Goal: Information Seeking & Learning: Find specific fact

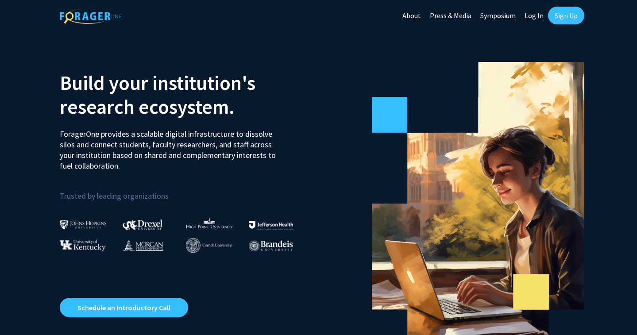
click at [533, 15] on link "Log In" at bounding box center [534, 15] width 28 height 31
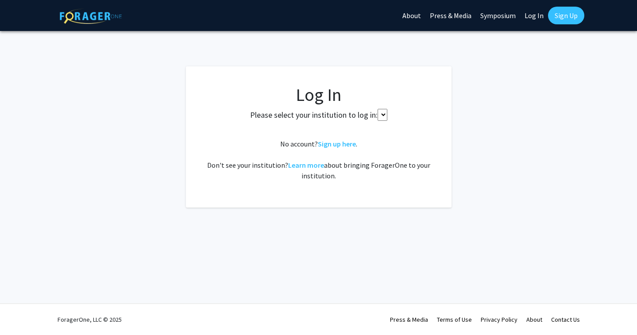
select select
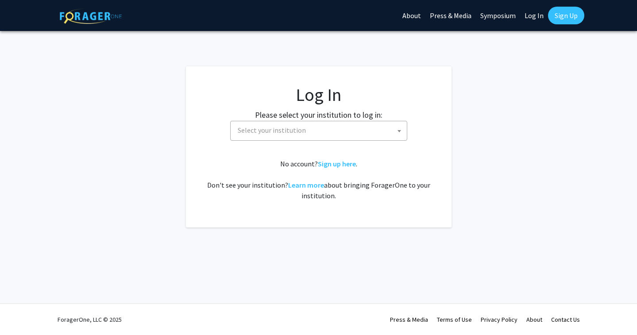
click at [302, 133] on span "Select your institution" at bounding box center [272, 130] width 68 height 9
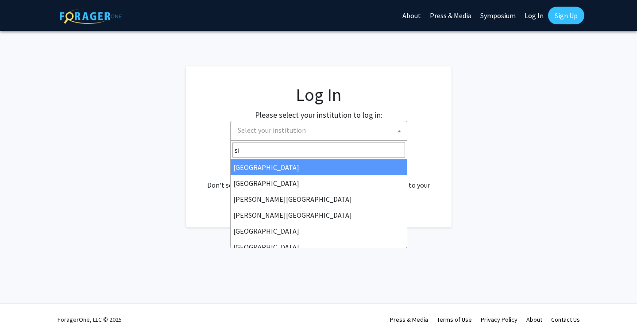
type input "s"
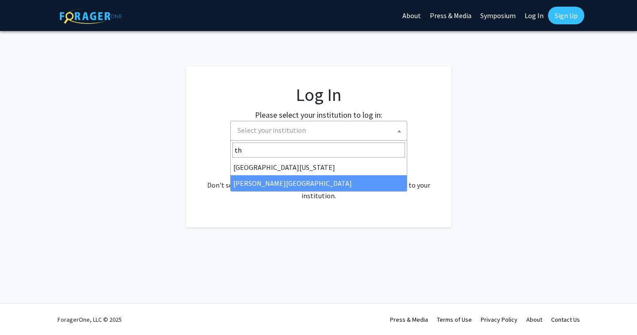
type input "th"
select select "24"
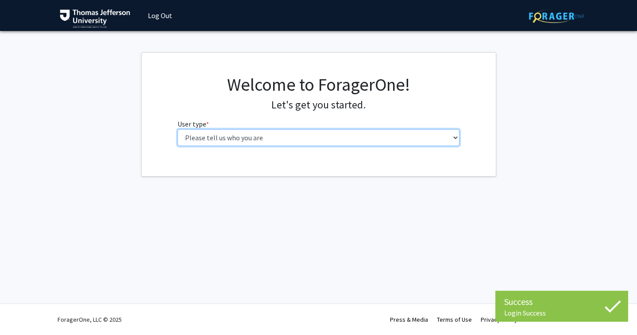
select select "3: doc"
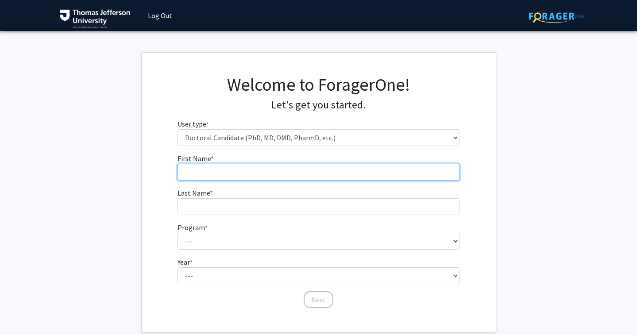
click at [329, 169] on input "First Name * required" at bounding box center [319, 172] width 282 height 17
type input "[PERSON_NAME]"
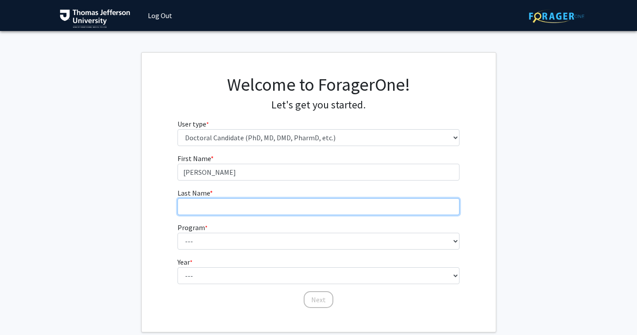
click at [329, 201] on input "Last Name * required" at bounding box center [319, 206] width 282 height 17
type input "[PERSON_NAME]"
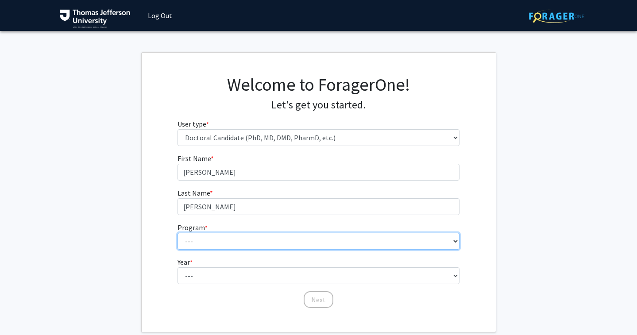
select select "35: 815"
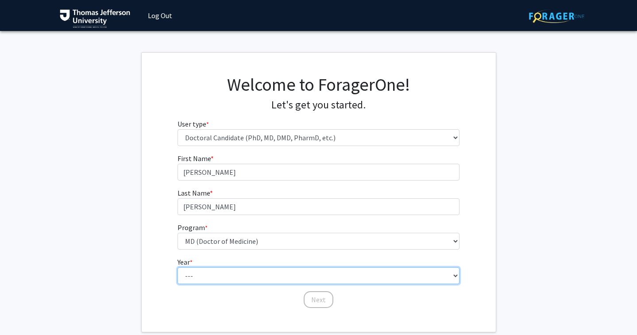
select select "1: first_year"
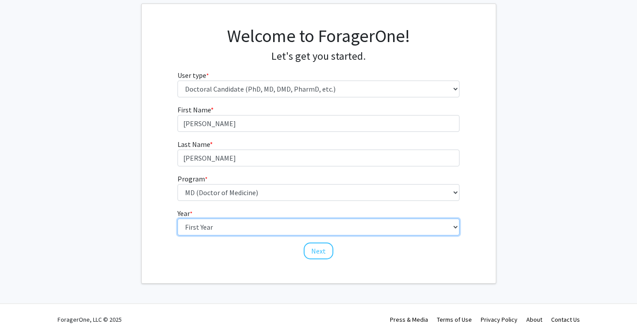
scroll to position [48, 0]
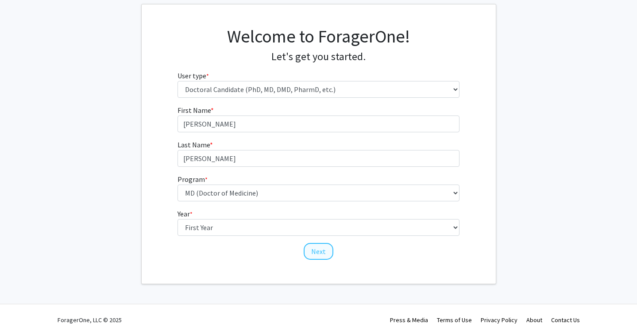
click at [325, 255] on button "Next" at bounding box center [319, 251] width 30 height 17
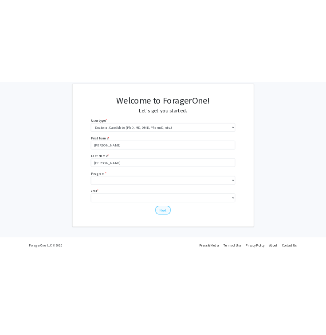
scroll to position [0, 0]
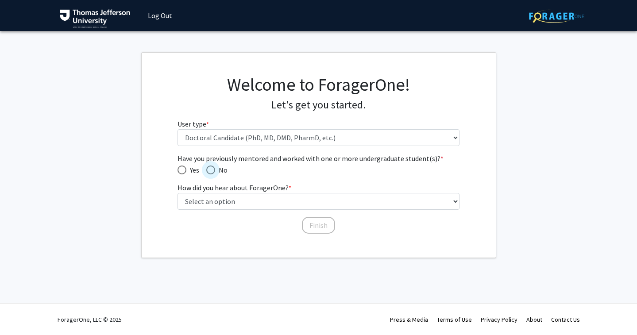
click at [209, 168] on span "Have you previously mentored and worked with one or more undergraduate student(…" at bounding box center [210, 170] width 9 height 9
click at [209, 168] on input "No" at bounding box center [210, 170] width 9 height 9
radio input "true"
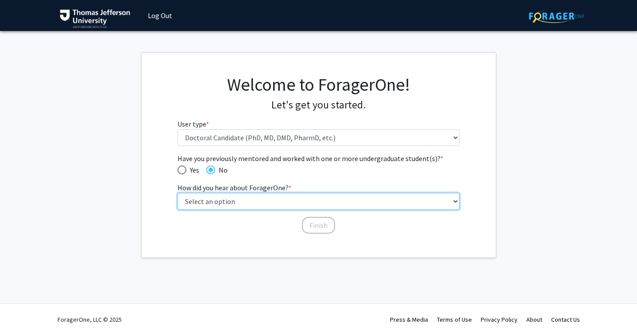
select select "2: faculty_recommendation"
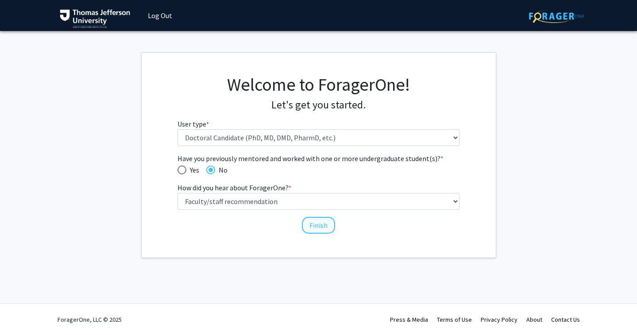
click at [308, 225] on button "Finish" at bounding box center [318, 225] width 33 height 17
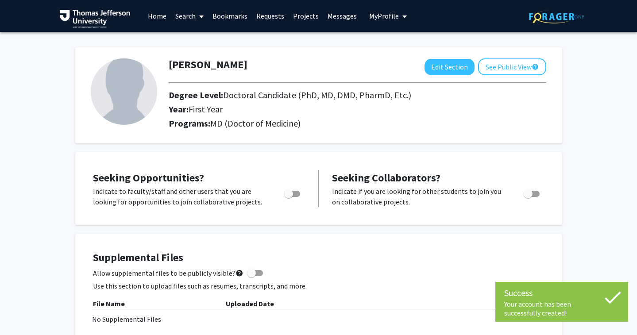
click at [196, 16] on link "Search" at bounding box center [189, 15] width 37 height 31
click at [196, 37] on span "Faculty/Staff" at bounding box center [203, 41] width 65 height 18
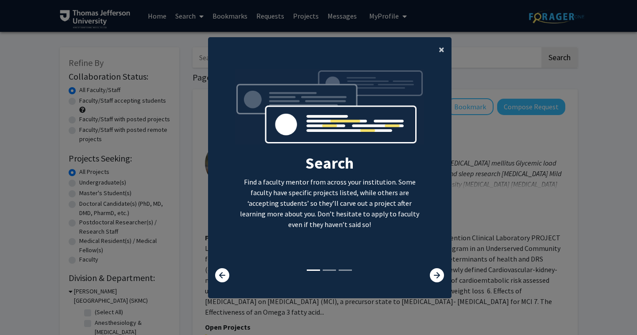
click at [438, 44] on button "×" at bounding box center [442, 49] width 20 height 25
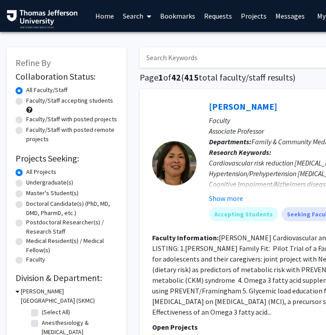
click at [165, 58] on input "Search Keywords" at bounding box center [314, 57] width 348 height 20
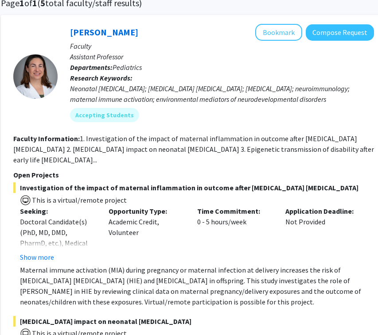
scroll to position [33, 139]
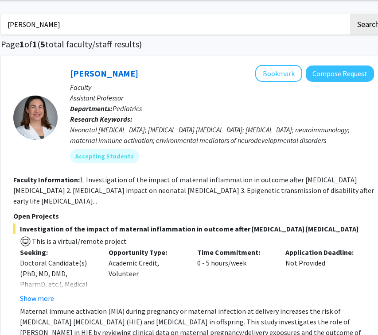
click at [72, 28] on input "[PERSON_NAME]" at bounding box center [175, 24] width 348 height 20
click at [368, 26] on button "Search" at bounding box center [368, 24] width 36 height 20
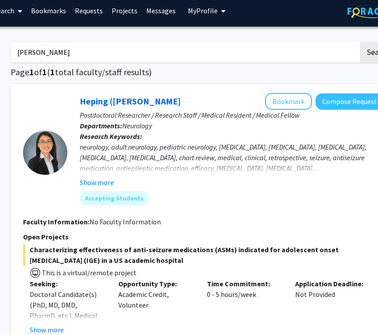
scroll to position [6, 129]
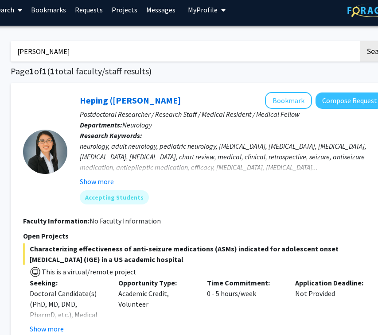
click at [64, 51] on input "[PERSON_NAME]" at bounding box center [185, 51] width 348 height 20
type input "hristelina llieva"
click at [377, 53] on button "Search" at bounding box center [378, 51] width 36 height 20
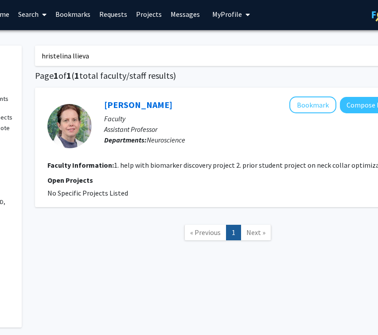
scroll to position [3, 104]
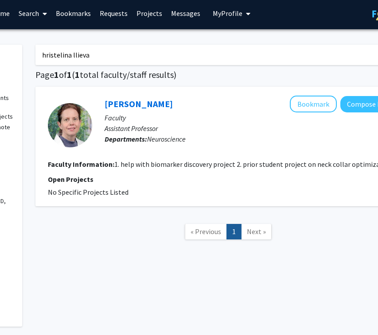
click at [111, 58] on input "hristelina llieva" at bounding box center [209, 55] width 348 height 20
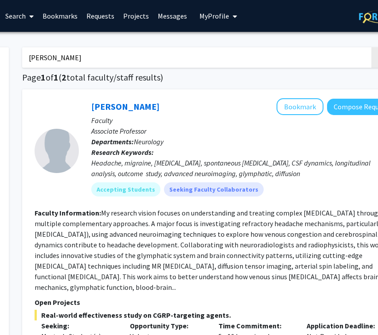
scroll to position [1, 117]
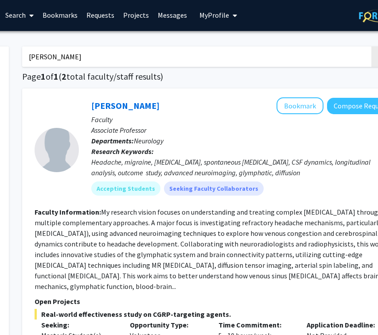
click at [85, 54] on input "[PERSON_NAME]" at bounding box center [196, 57] width 348 height 20
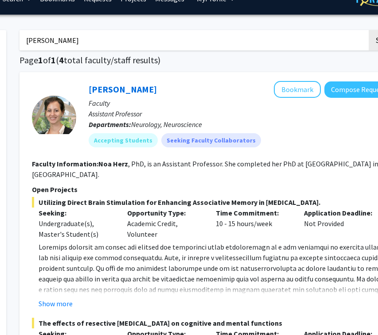
scroll to position [18, 121]
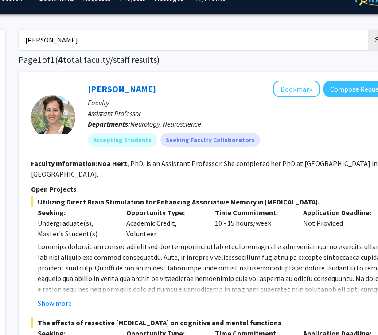
click at [70, 46] on input "[PERSON_NAME]" at bounding box center [193, 40] width 348 height 20
type input "[PERSON_NAME]"
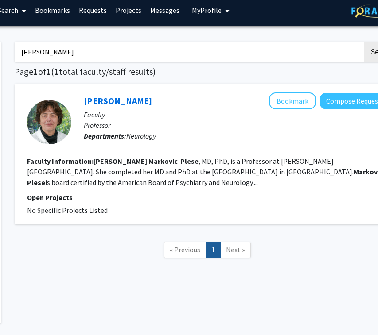
scroll to position [6, 124]
click at [57, 51] on input "[PERSON_NAME]" at bounding box center [189, 52] width 348 height 20
type input "[PERSON_NAME]"
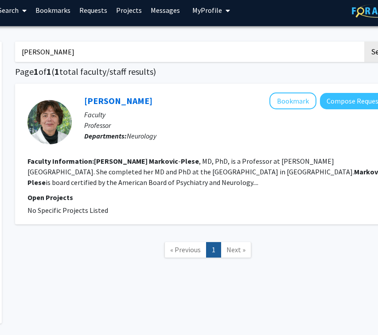
click at [382, 53] on button "Search" at bounding box center [382, 52] width 36 height 20
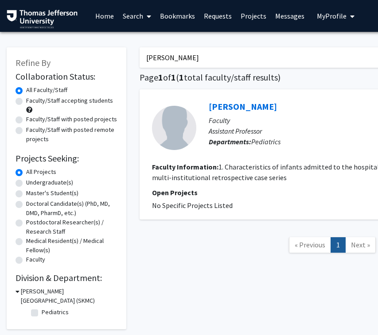
click at [160, 55] on input "[PERSON_NAME]" at bounding box center [314, 57] width 348 height 20
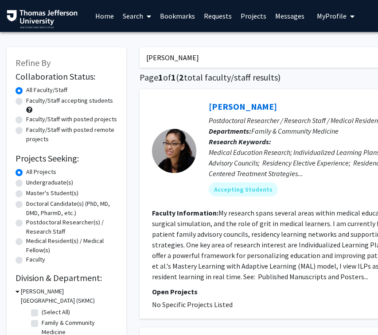
type input "[PERSON_NAME]"
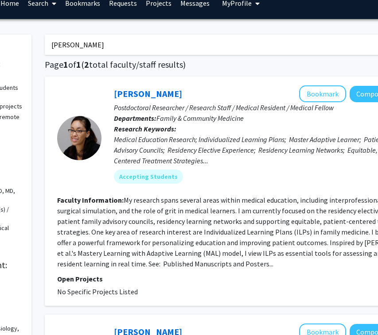
scroll to position [12, 96]
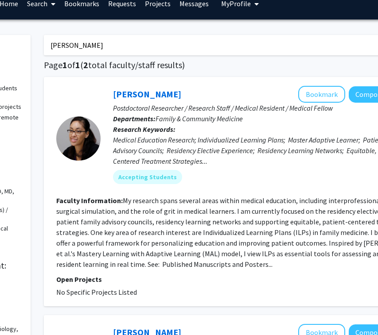
click at [79, 46] on input "[PERSON_NAME]" at bounding box center [218, 45] width 348 height 20
type input "m"
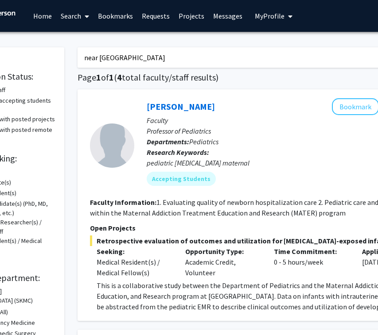
scroll to position [0, 69]
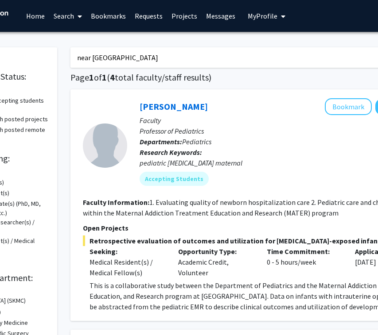
click at [116, 60] on input "near [GEOGRAPHIC_DATA]" at bounding box center [244, 57] width 348 height 20
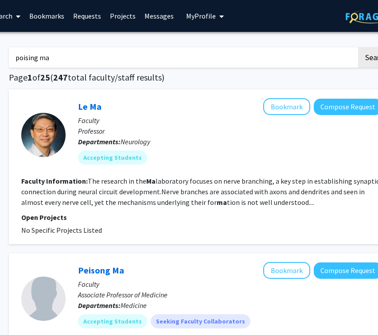
scroll to position [0, 131]
click at [47, 55] on input "poising ma" at bounding box center [183, 57] width 348 height 20
type input "s"
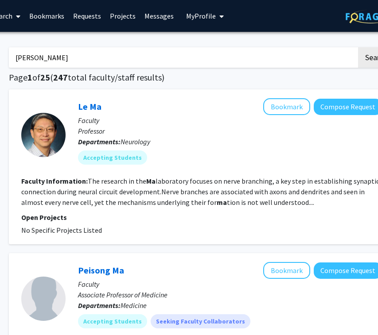
type input "[PERSON_NAME]"
click at [376, 59] on button "Search" at bounding box center [376, 57] width 36 height 20
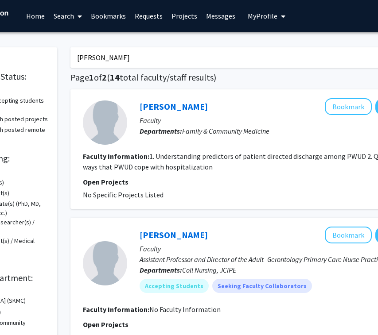
scroll to position [0, 72]
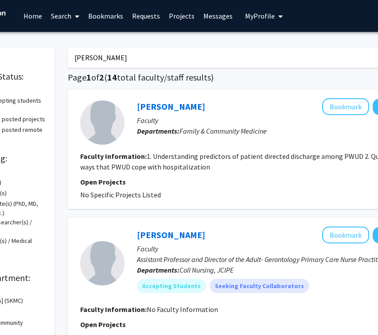
click at [113, 62] on input "[PERSON_NAME]" at bounding box center [242, 57] width 348 height 20
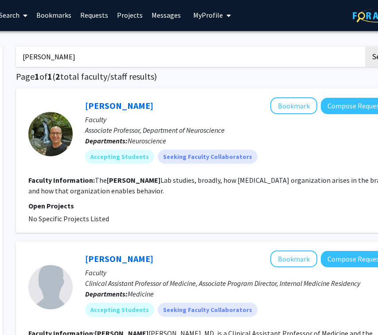
scroll to position [1, 124]
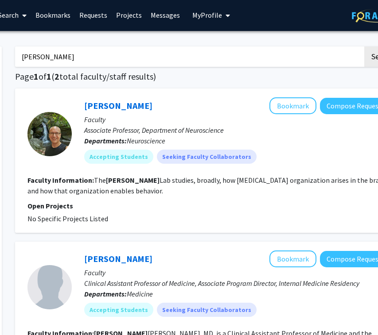
click at [103, 61] on input "[PERSON_NAME]" at bounding box center [189, 57] width 348 height 20
type input "hristelina llieva"
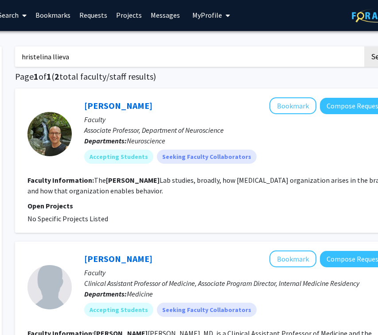
click at [382, 58] on button "Search" at bounding box center [382, 57] width 36 height 20
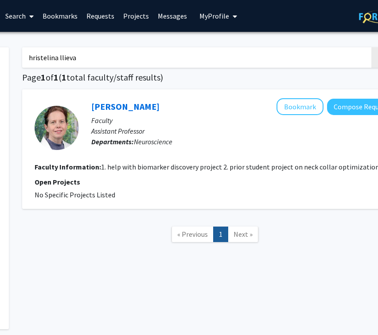
scroll to position [0, 117]
click at [82, 61] on input "hristelina llieva" at bounding box center [197, 57] width 348 height 20
type input "[PERSON_NAME]"
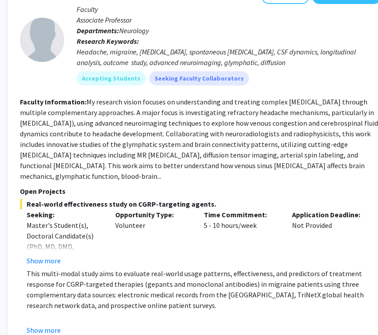
scroll to position [115, 132]
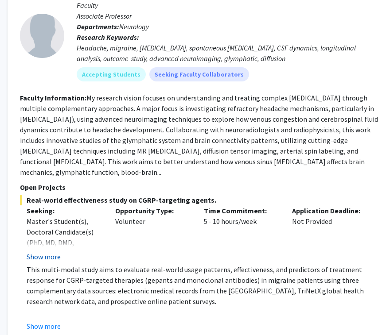
click at [42, 260] on button "Show more" at bounding box center [44, 257] width 34 height 11
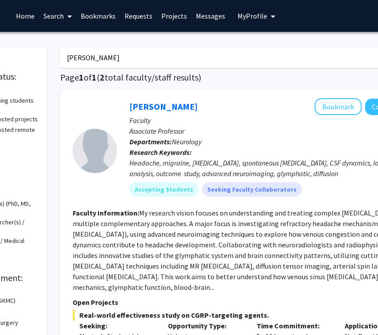
scroll to position [0, 82]
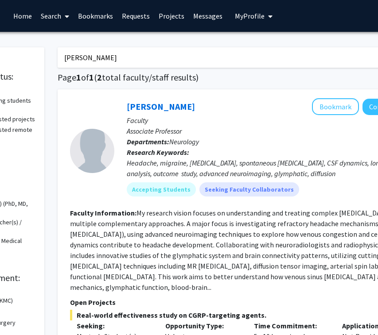
click at [88, 59] on input "[PERSON_NAME]" at bounding box center [232, 57] width 348 height 20
type input "[PERSON_NAME]"
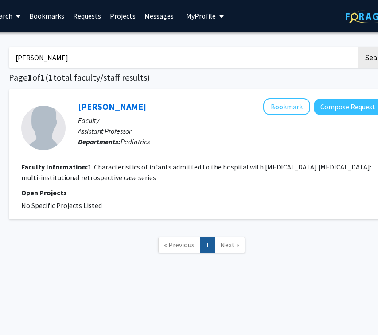
scroll to position [0, 130]
